Goal: Task Accomplishment & Management: Use online tool/utility

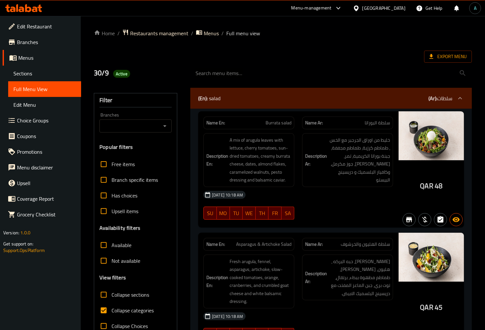
click at [139, 312] on span "Collapse categories" at bounding box center [132, 311] width 42 height 8
click at [111, 312] on input "Collapse categories" at bounding box center [104, 311] width 16 height 16
checkbox input "false"
click at [439, 56] on span "Export Menu" at bounding box center [447, 57] width 37 height 8
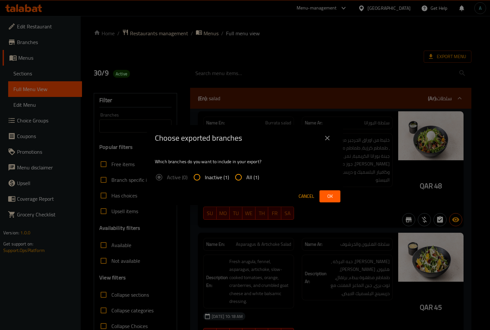
click at [259, 178] on div "Active (0) Inactive (1) All (1)" at bounding box center [209, 178] width 109 height 16
click at [258, 178] on span "All (1)" at bounding box center [252, 178] width 13 height 8
click at [246, 178] on input "All (1)" at bounding box center [239, 178] width 16 height 16
radio input "true"
click at [331, 197] on span "Ok" at bounding box center [330, 196] width 10 height 8
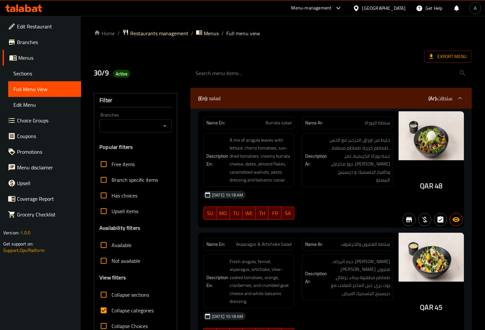
click at [33, 10] on icon at bounding box center [35, 10] width 6 height 6
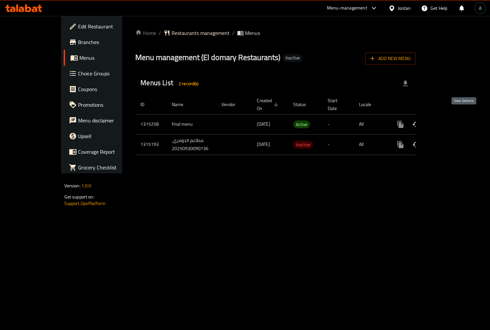
click at [452, 121] on icon "enhanced table" at bounding box center [448, 125] width 8 height 8
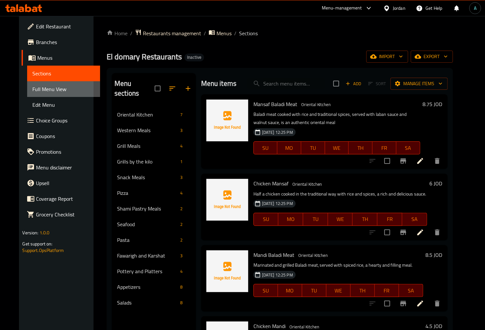
click at [32, 91] on span "Full Menu View" at bounding box center [63, 89] width 62 height 8
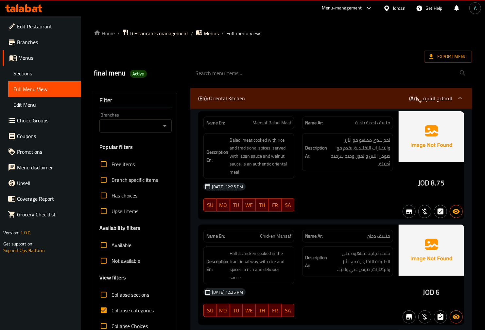
click at [115, 309] on span "Collapse categories" at bounding box center [132, 311] width 42 height 8
click at [111, 309] on input "Collapse categories" at bounding box center [104, 311] width 16 height 16
checkbox input "false"
drag, startPoint x: 417, startPoint y: 184, endPoint x: 427, endPoint y: 187, distance: 10.5
click at [427, 187] on div "JOD 8.75" at bounding box center [430, 165] width 65 height 109
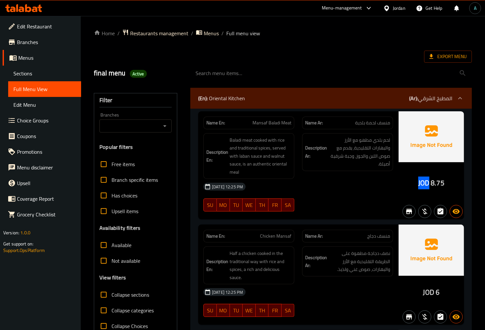
copy span "JOD"
click at [136, 69] on h2 "final menu Active" at bounding box center [138, 73] width 89 height 10
click at [138, 73] on span "Active" at bounding box center [138, 74] width 17 height 6
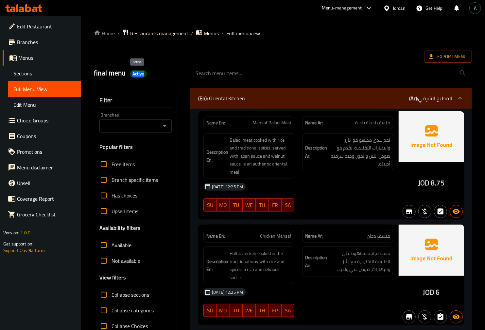
copy span "Active"
click at [445, 53] on span "Export Menu" at bounding box center [447, 57] width 37 height 8
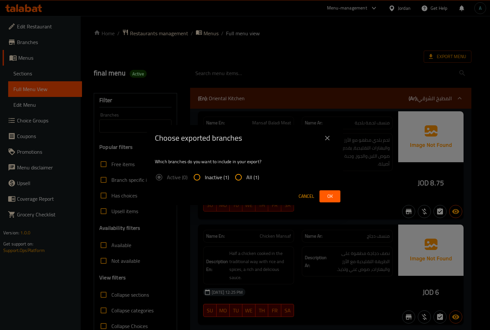
click at [252, 180] on span "All (1)" at bounding box center [252, 178] width 13 height 8
click at [246, 180] on input "All (1)" at bounding box center [239, 178] width 16 height 16
radio input "true"
click at [327, 193] on span "Ok" at bounding box center [330, 196] width 10 height 8
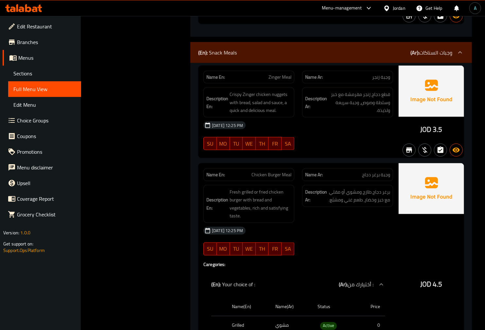
scroll to position [1961, 0]
